Goal: Navigation & Orientation: Find specific page/section

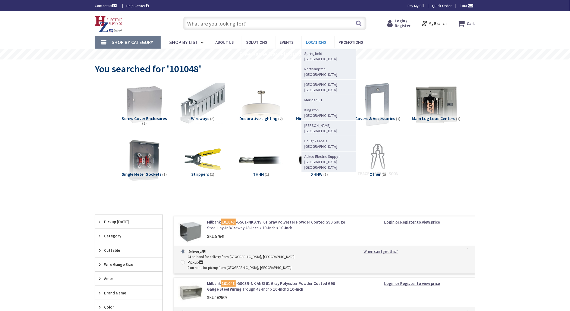
click at [311, 44] on span "Locations" at bounding box center [316, 42] width 20 height 5
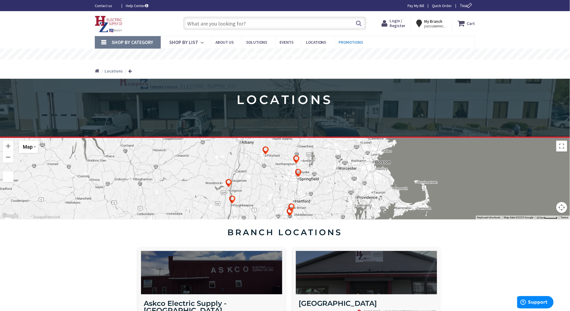
click at [347, 43] on span "Promotions" at bounding box center [351, 42] width 24 height 5
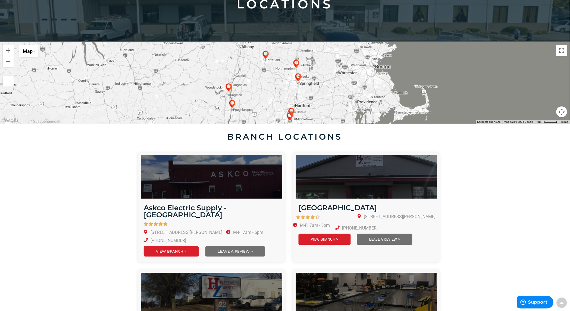
scroll to position [1, 0]
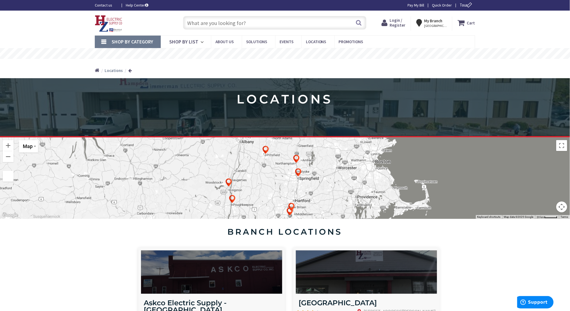
click at [294, 173] on img at bounding box center [298, 172] width 11 height 11
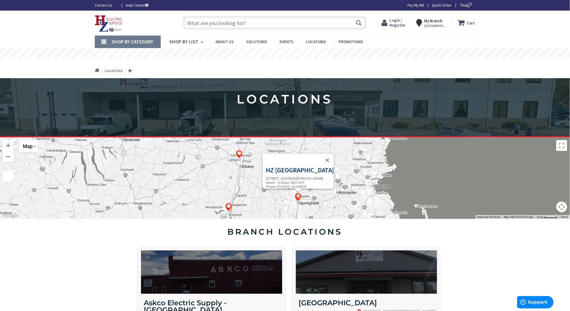
click at [563, 208] on button "Map camera controls" at bounding box center [562, 207] width 11 height 11
click at [552, 207] on button "Zoom out" at bounding box center [548, 207] width 11 height 11
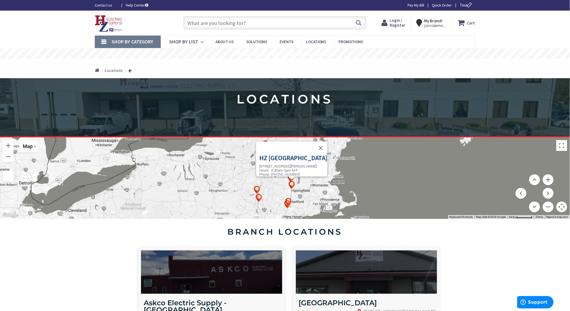
click at [362, 197] on div "HZ Springfield 274 Taylor St, Springfield, MA 01105 Hours - 6:30am-5pm M-F Phon…" at bounding box center [285, 179] width 570 height 82
click at [267, 141] on img at bounding box center [265, 144] width 11 height 11
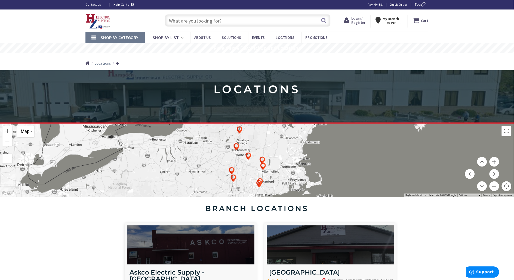
scroll to position [0, 0]
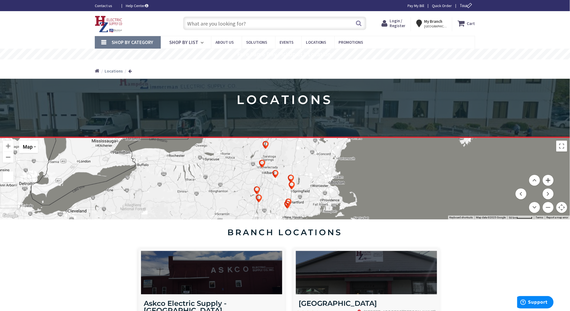
click at [550, 176] on button "Zoom in" at bounding box center [548, 180] width 11 height 11
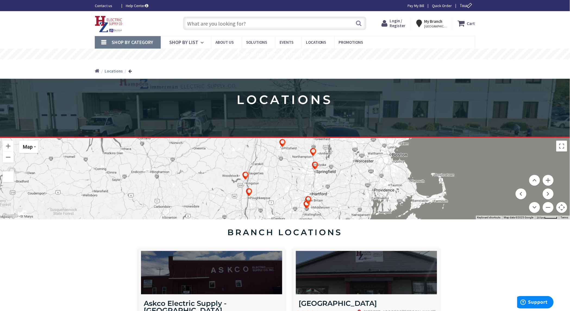
drag, startPoint x: 303, startPoint y: 158, endPoint x: 319, endPoint y: 129, distance: 32.9
click at [549, 208] on button "Zoom out" at bounding box center [548, 207] width 11 height 11
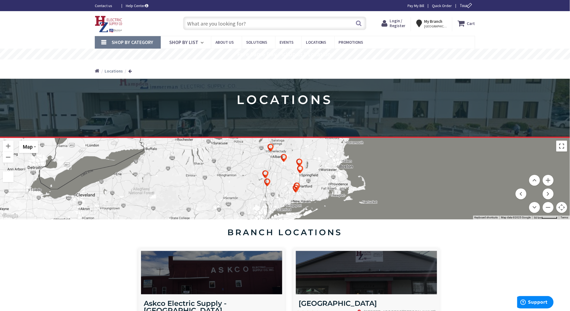
click at [560, 149] on button "Toggle fullscreen view" at bounding box center [562, 146] width 11 height 11
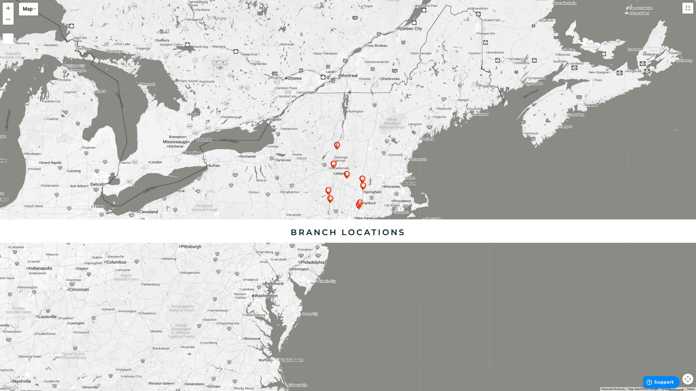
click at [570, 311] on button "Map camera controls" at bounding box center [687, 379] width 11 height 11
click at [570, 311] on button "Zoom in" at bounding box center [674, 352] width 11 height 11
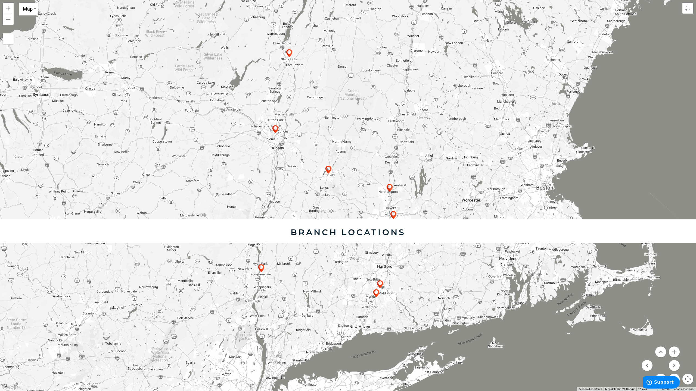
drag, startPoint x: 443, startPoint y: 191, endPoint x: 427, endPoint y: 235, distance: 46.5
click at [427, 235] on div at bounding box center [348, 195] width 696 height 391
